Goal: Task Accomplishment & Management: Complete application form

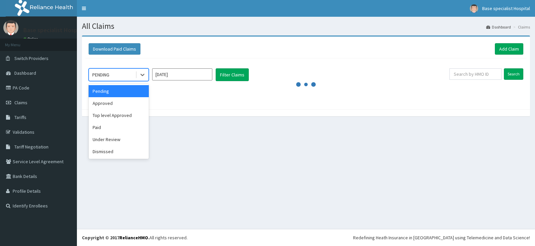
click at [142, 74] on icon at bounding box center [142, 74] width 7 height 7
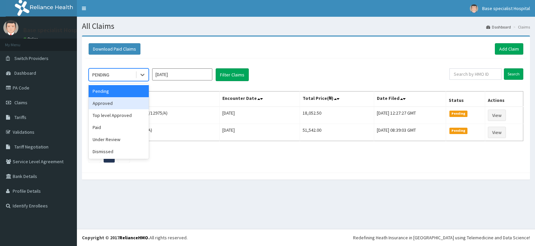
click at [131, 105] on div "Approved" at bounding box center [119, 103] width 60 height 12
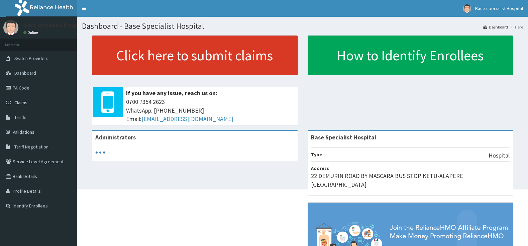
click at [200, 55] on link "Click here to submit claims" at bounding box center [195, 54] width 206 height 39
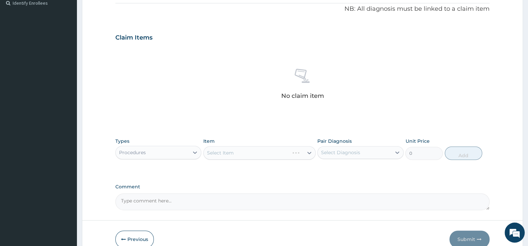
click at [291, 150] on div "Select Item" at bounding box center [259, 152] width 112 height 13
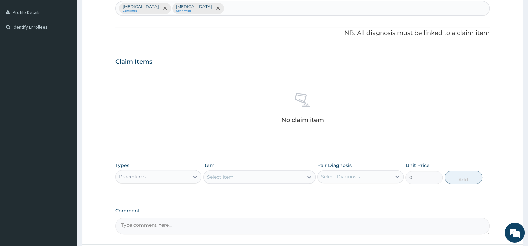
scroll to position [202, 0]
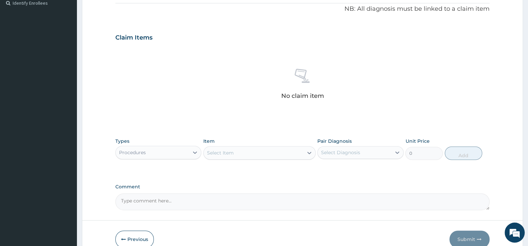
click at [173, 149] on div "Procedures" at bounding box center [152, 152] width 73 height 11
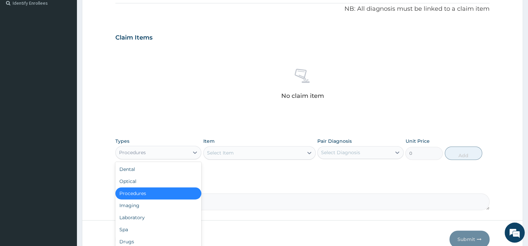
click at [221, 153] on div "Select Item" at bounding box center [220, 152] width 27 height 7
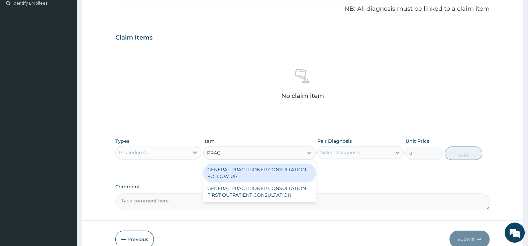
type input "PRACT"
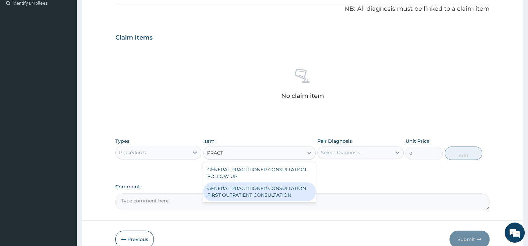
click at [257, 192] on div "GENERAL PRACTITIONER CONSULTATION FIRST OUTPATIENT CONSULTATION" at bounding box center [259, 191] width 112 height 19
type input "3000"
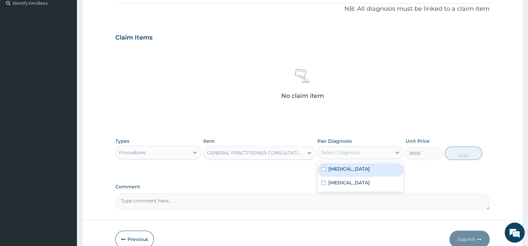
click at [358, 152] on div "Select Diagnosis" at bounding box center [340, 152] width 39 height 7
click at [327, 172] on div "Plasmodium vivax malaria without complication" at bounding box center [360, 170] width 86 height 14
checkbox input "true"
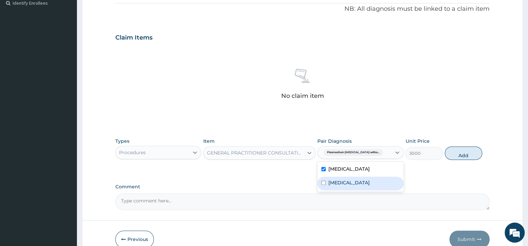
click at [327, 190] on div "Acute pharyngitis, unspecified" at bounding box center [360, 183] width 86 height 14
checkbox input "true"
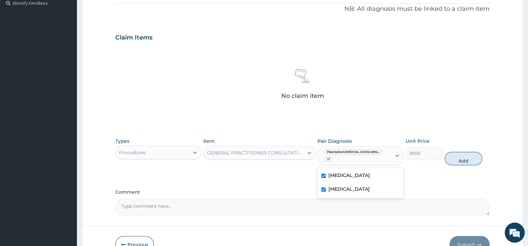
click at [453, 161] on button "Add" at bounding box center [463, 158] width 37 height 13
type input "0"
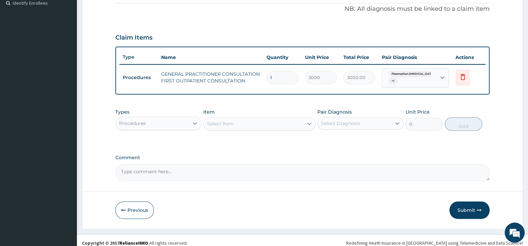
click at [160, 125] on div "Procedures" at bounding box center [152, 123] width 73 height 11
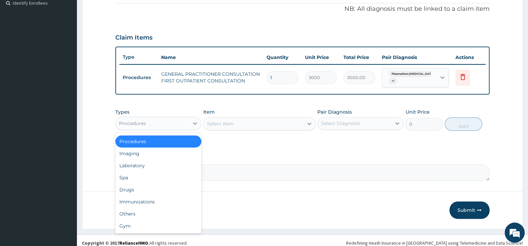
scroll to position [0, 0]
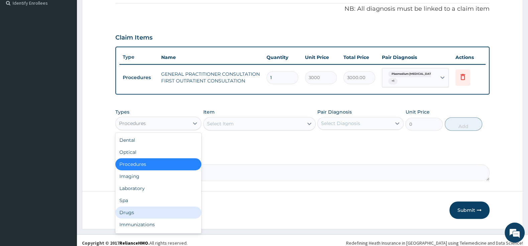
click at [151, 208] on div "Drugs" at bounding box center [158, 212] width 86 height 12
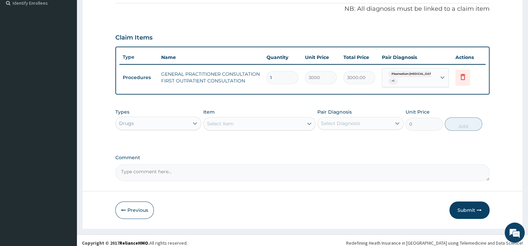
click at [231, 121] on div "Select Item" at bounding box center [220, 123] width 27 height 7
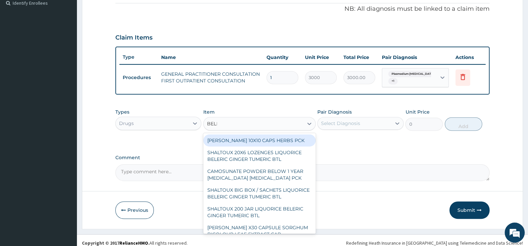
type input "BELLA"
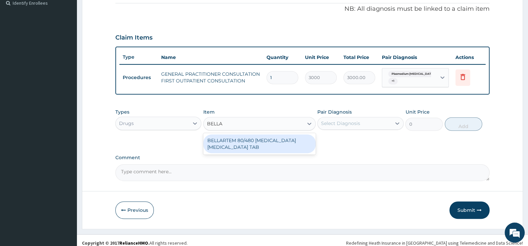
click at [262, 146] on div "BELLARTEM 80/480 ARTEMETHER LUMEFANTRINE TAB" at bounding box center [259, 143] width 112 height 19
type input "379.5"
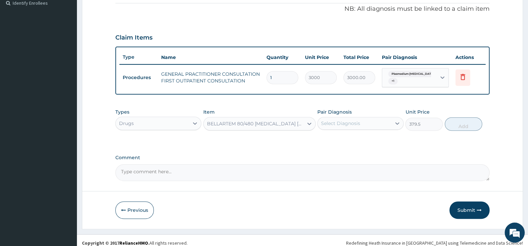
click at [367, 123] on div "Select Diagnosis" at bounding box center [354, 123] width 73 height 11
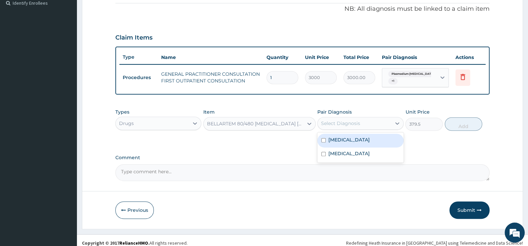
click at [322, 142] on input "checkbox" at bounding box center [323, 140] width 4 height 4
checkbox input "true"
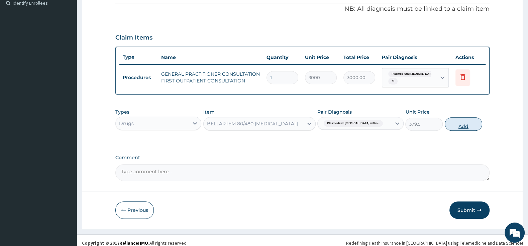
click at [468, 125] on button "Add" at bounding box center [463, 123] width 37 height 13
type input "0"
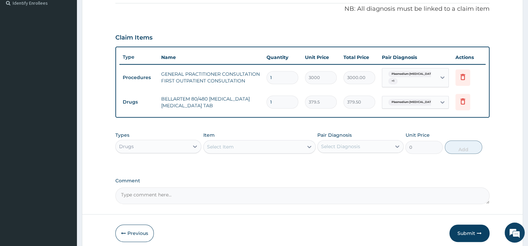
type input "0.00"
type input "6"
type input "2277.00"
type input "6"
click at [258, 143] on div "Select Item" at bounding box center [254, 146] width 100 height 11
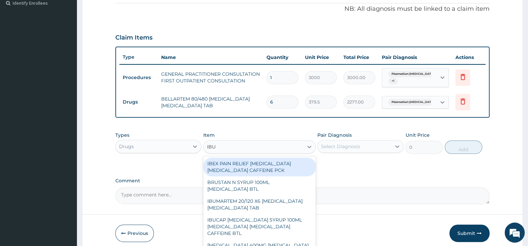
type input "IBUP"
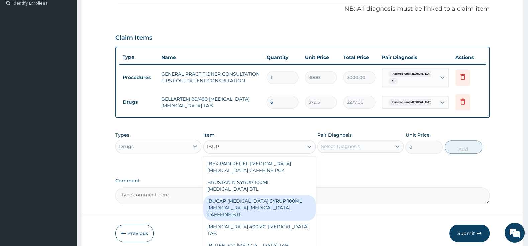
scroll to position [35, 0]
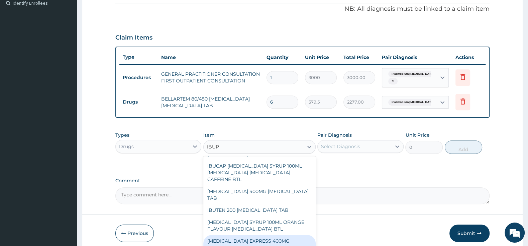
click at [265, 236] on div "NUROFEN EXPRESS 400MG IBUPROFEN PCK" at bounding box center [259, 243] width 112 height 19
type input "2875"
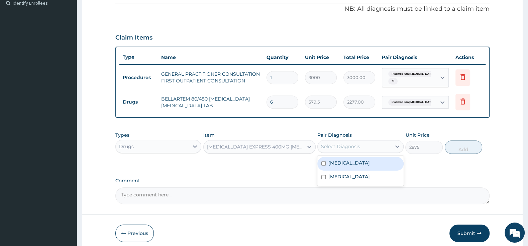
click at [353, 150] on div "Select Diagnosis" at bounding box center [354, 146] width 73 height 11
click at [324, 165] on input "checkbox" at bounding box center [323, 163] width 4 height 4
checkbox input "true"
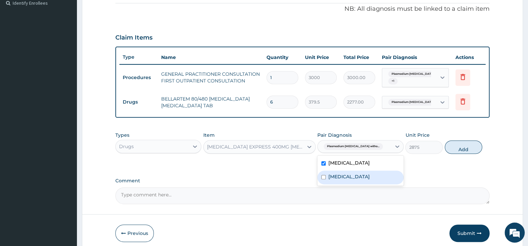
click at [324, 179] on input "checkbox" at bounding box center [323, 177] width 4 height 4
checkbox input "true"
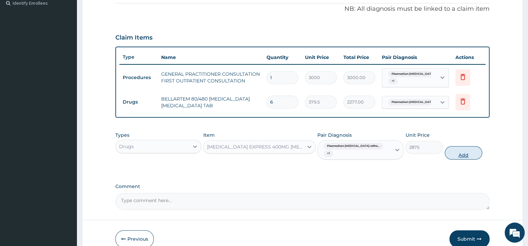
click at [460, 155] on button "Add" at bounding box center [463, 152] width 37 height 13
type input "0"
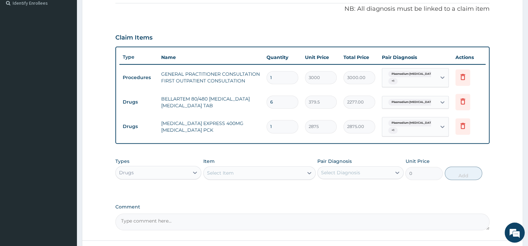
click at [270, 175] on div "Select Item" at bounding box center [254, 172] width 100 height 11
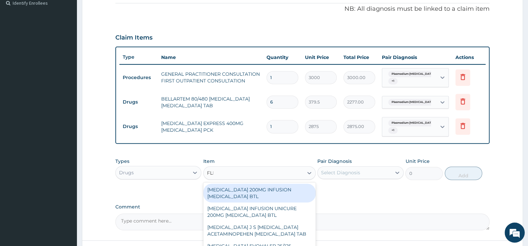
type input "FLEM"
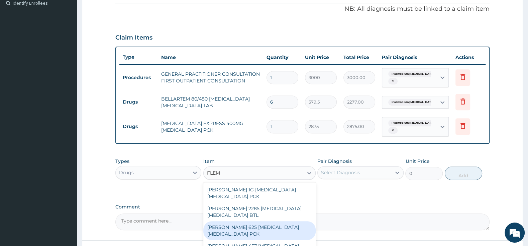
click at [279, 225] on div "FLEMING 625 AMOXICILLIN CLAVULANIC ACID PCK" at bounding box center [259, 230] width 112 height 19
type input "2300"
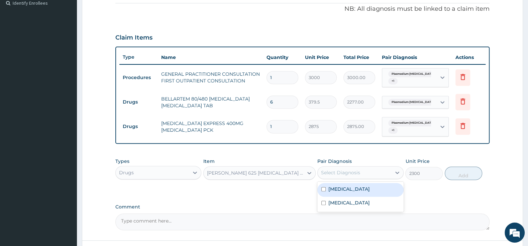
click at [331, 170] on div "Select Diagnosis" at bounding box center [340, 172] width 39 height 7
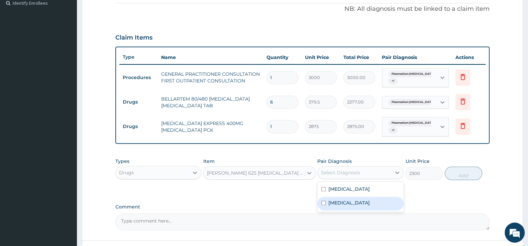
click at [323, 209] on div "Acute pharyngitis, unspecified" at bounding box center [360, 203] width 86 height 14
checkbox input "true"
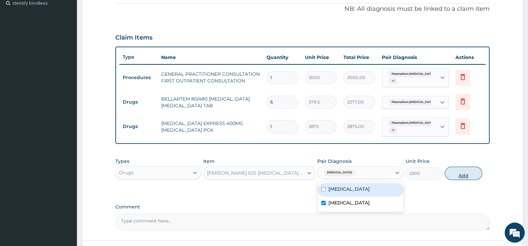
click at [460, 173] on button "Add" at bounding box center [463, 172] width 37 height 13
type input "0"
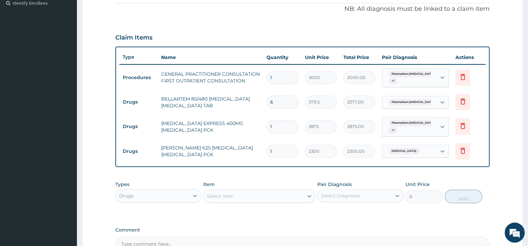
click at [248, 194] on div "Select Item" at bounding box center [254, 195] width 100 height 11
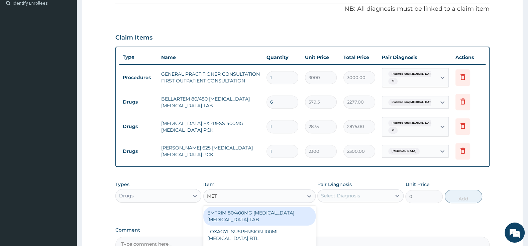
type input "METO"
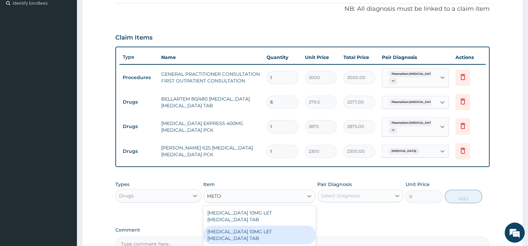
click at [250, 234] on div "MAXOLON 10MG LET METOCLOPRAMIDE TAB" at bounding box center [259, 234] width 112 height 19
type input "2185"
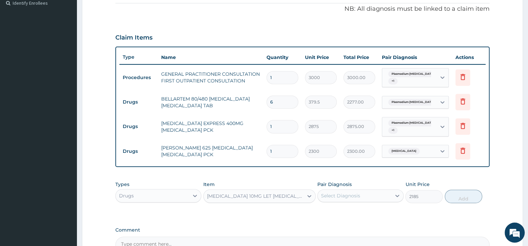
click at [350, 192] on div "Select Diagnosis" at bounding box center [354, 195] width 73 height 11
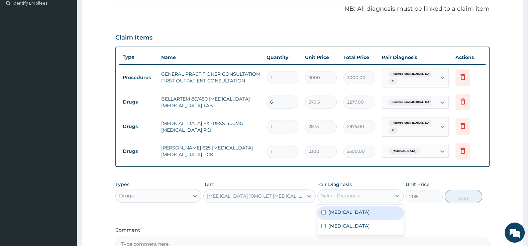
click at [321, 214] on input "checkbox" at bounding box center [323, 212] width 4 height 4
checkbox input "true"
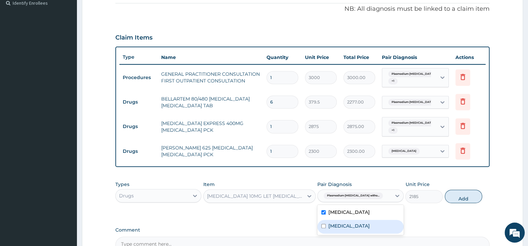
click at [324, 233] on div "Acute pharyngitis, unspecified" at bounding box center [360, 226] width 86 height 14
checkbox input "true"
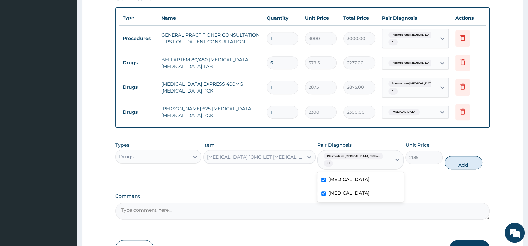
scroll to position [273, 0]
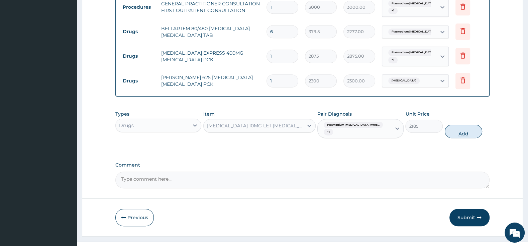
click at [458, 135] on button "Add" at bounding box center [463, 130] width 37 height 13
type input "0"
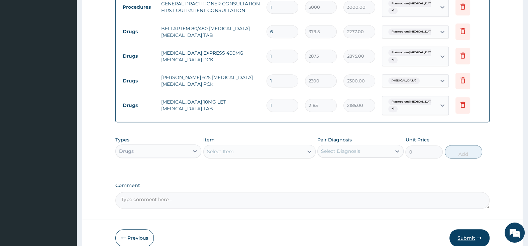
click at [465, 237] on button "Submit" at bounding box center [470, 237] width 40 height 17
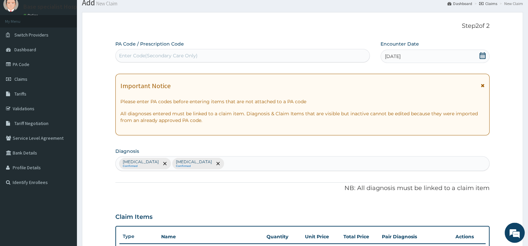
scroll to position [0, 0]
